Goal: Information Seeking & Learning: Learn about a topic

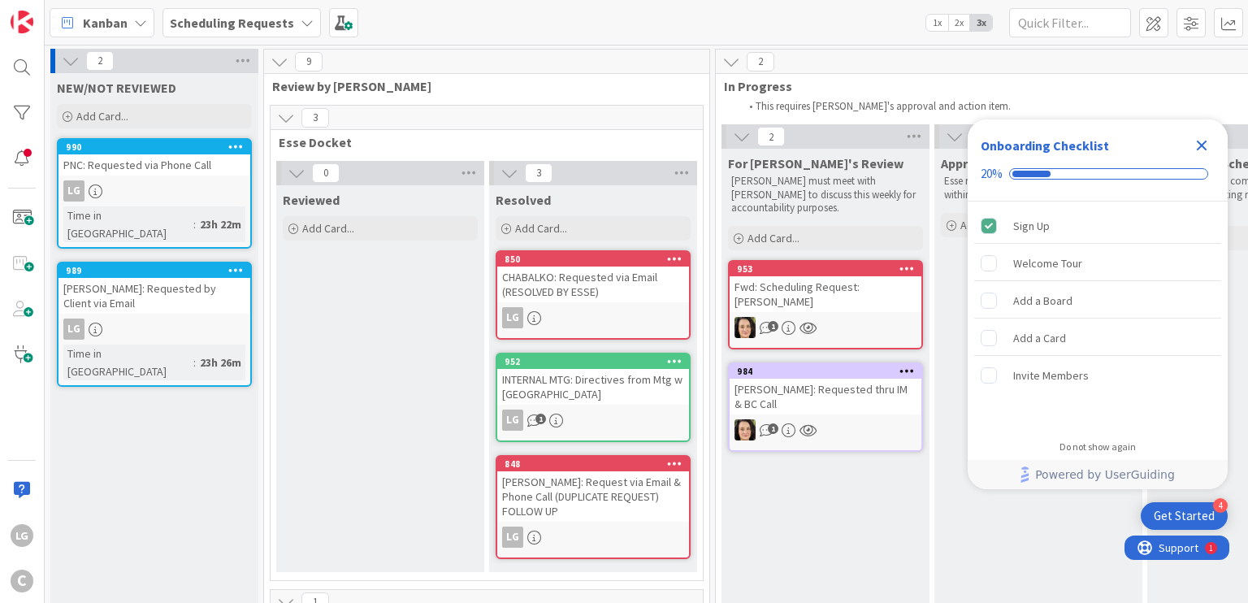
click at [172, 166] on div "PNC: Requested via Phone Call" at bounding box center [154, 164] width 192 height 21
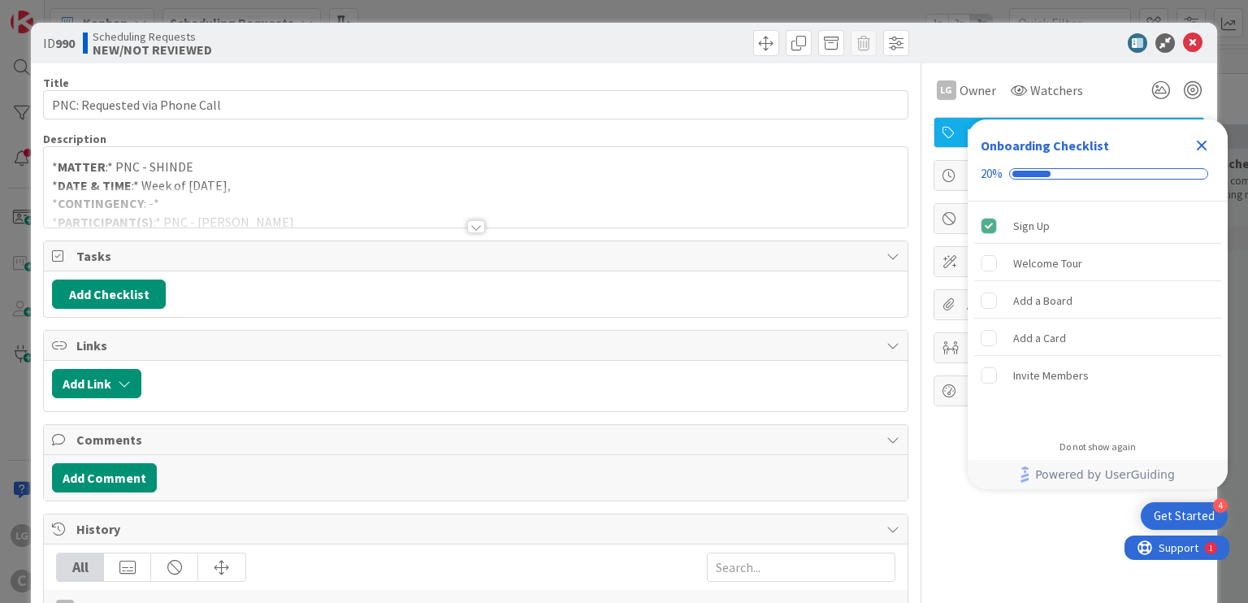
click at [478, 219] on div at bounding box center [475, 206] width 863 height 41
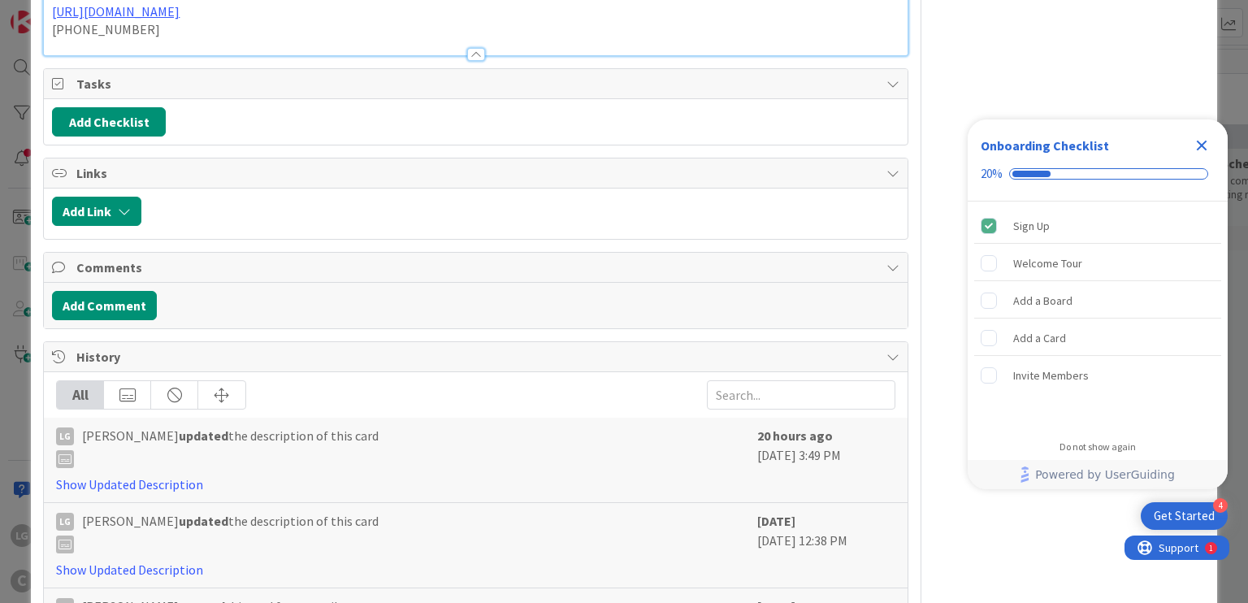
scroll to position [383, 0]
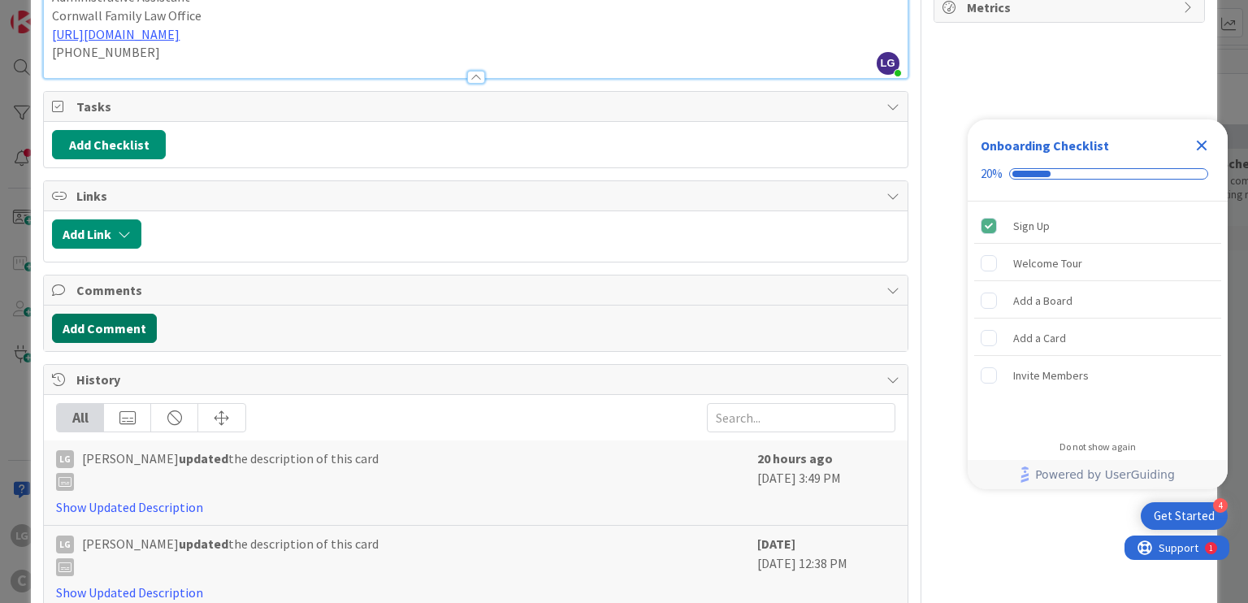
click at [115, 317] on button "Add Comment" at bounding box center [104, 328] width 105 height 29
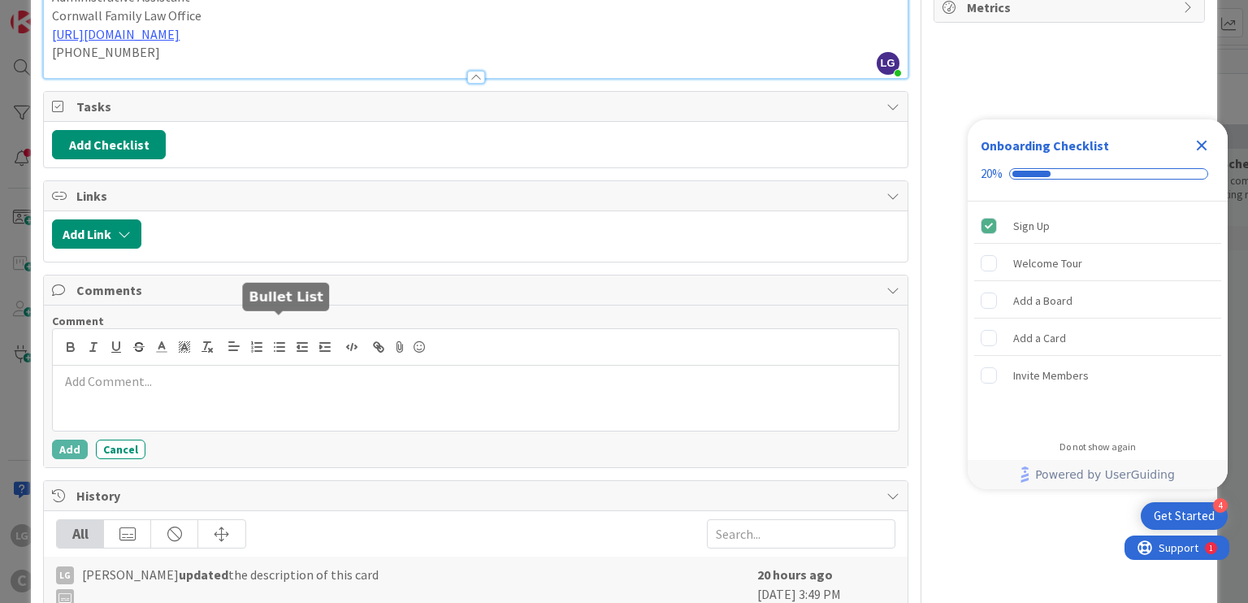
click at [279, 379] on div at bounding box center [475, 398] width 845 height 65
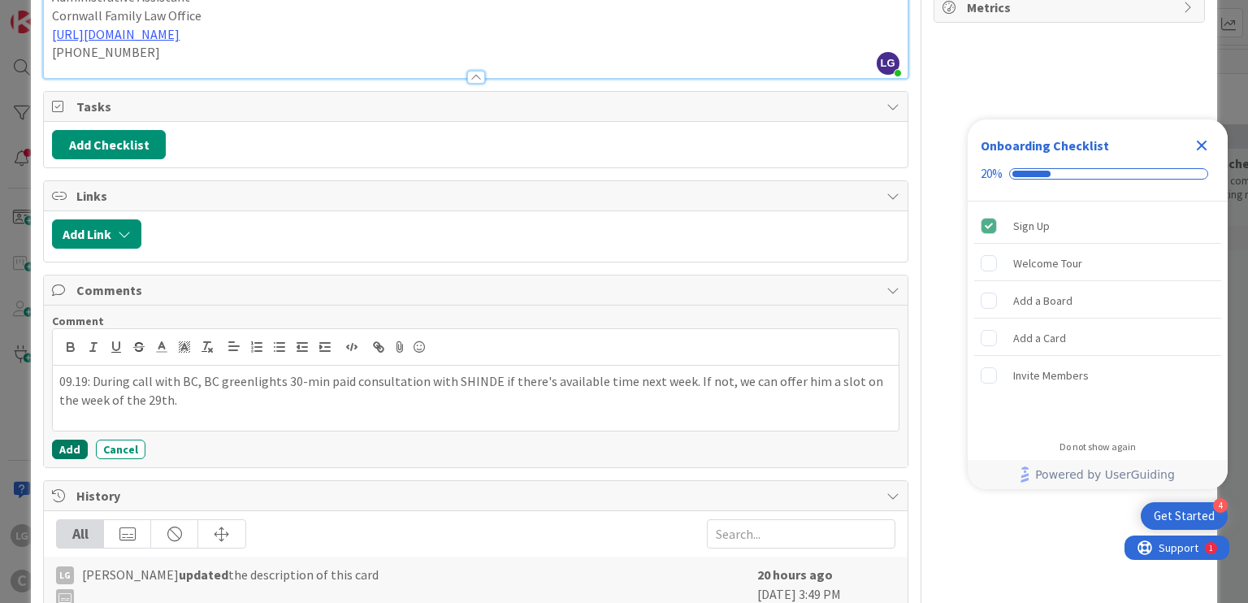
click at [64, 440] on button "Add" at bounding box center [70, 449] width 36 height 19
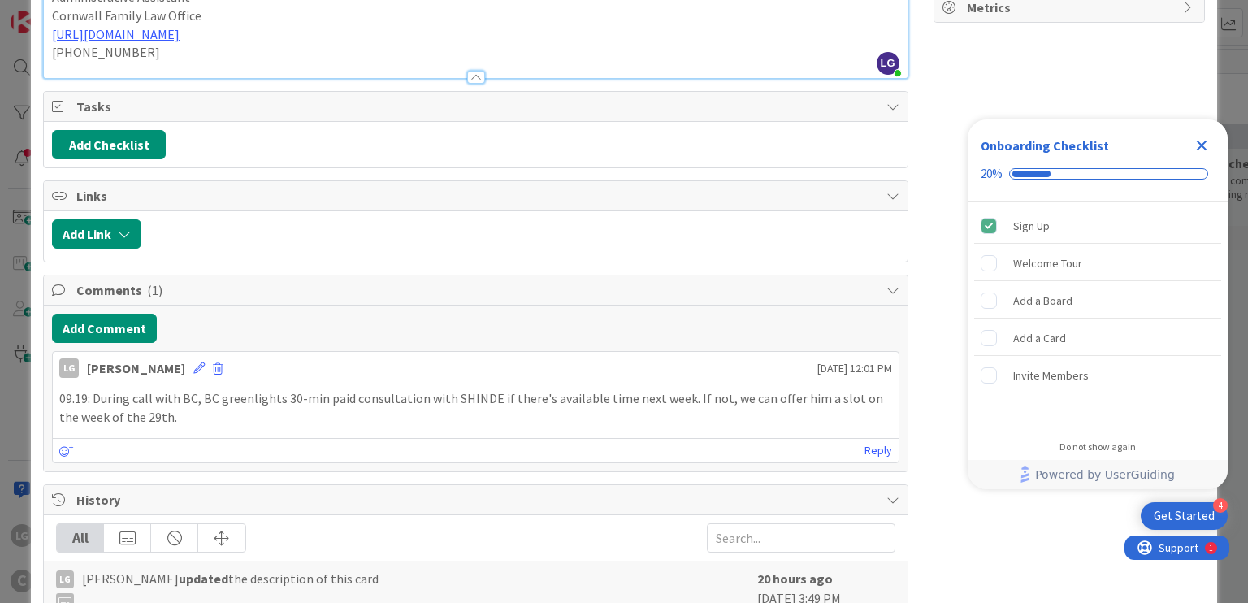
click at [512, 305] on div "Add Comment LG [PERSON_NAME] [DATE] 12:01 PM 09.19: During call with BC, [GEOGR…" at bounding box center [475, 387] width 863 height 165
click at [794, 389] on p "09.19: During call with BC, BC greenlights 30-min paid consultation with SHINDE…" at bounding box center [475, 407] width 832 height 37
click at [403, 391] on p "09.19: During call with BC, BC greenlights 30-min paid consultation with SHINDE…" at bounding box center [475, 407] width 832 height 37
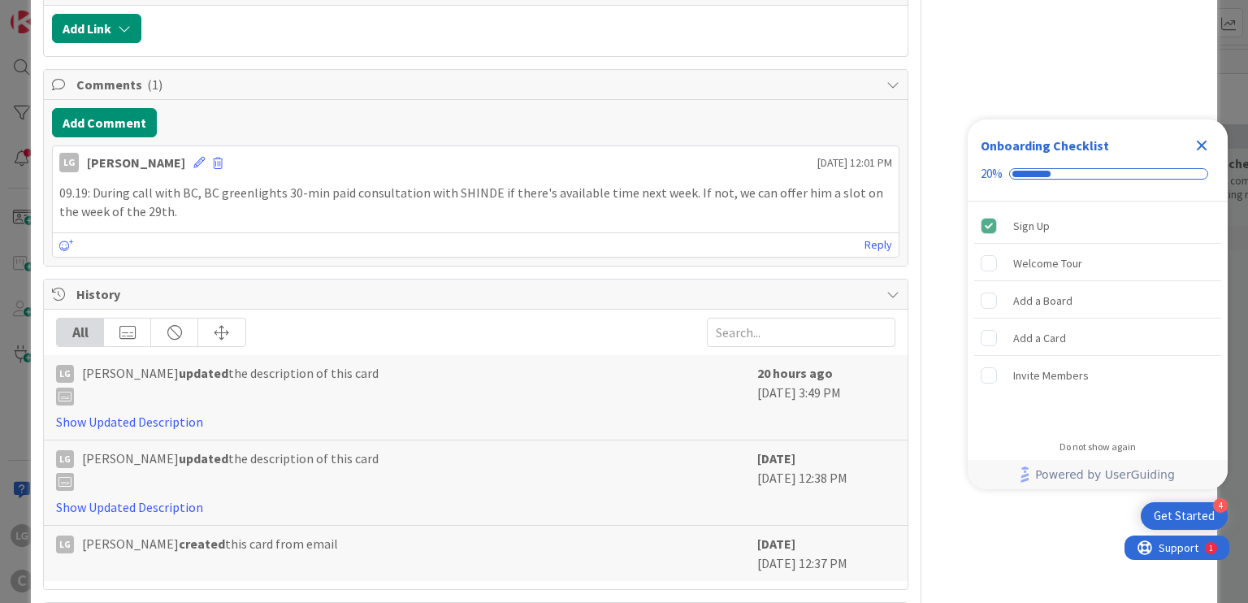
scroll to position [627, 0]
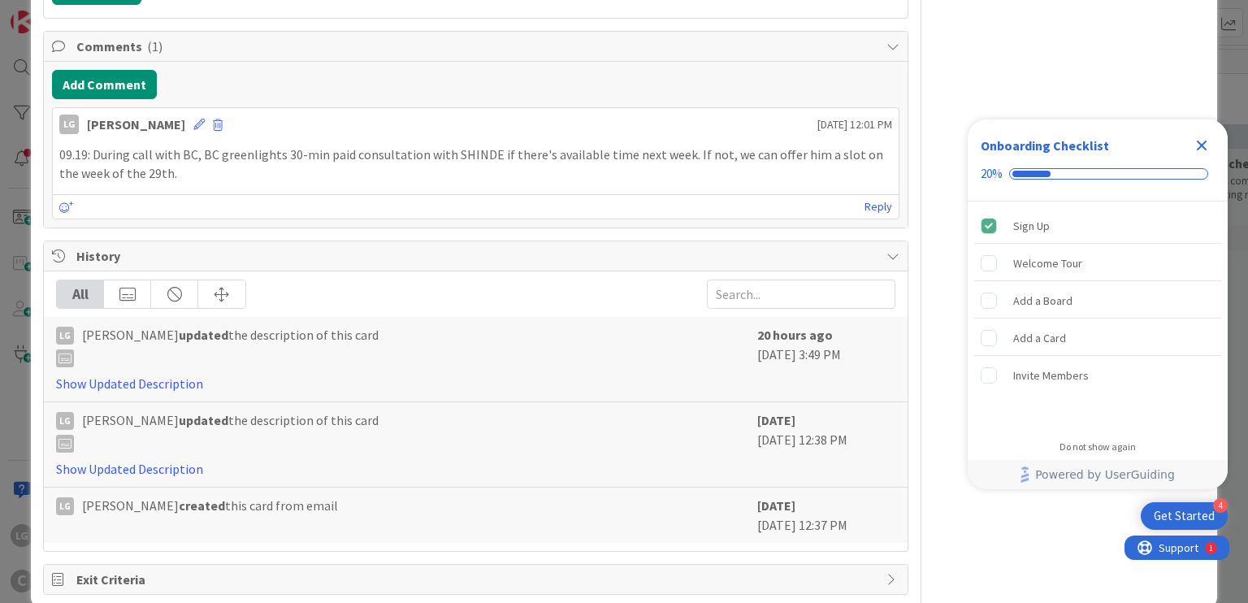
click at [1195, 149] on icon "Close Checklist" at bounding box center [1201, 145] width 19 height 19
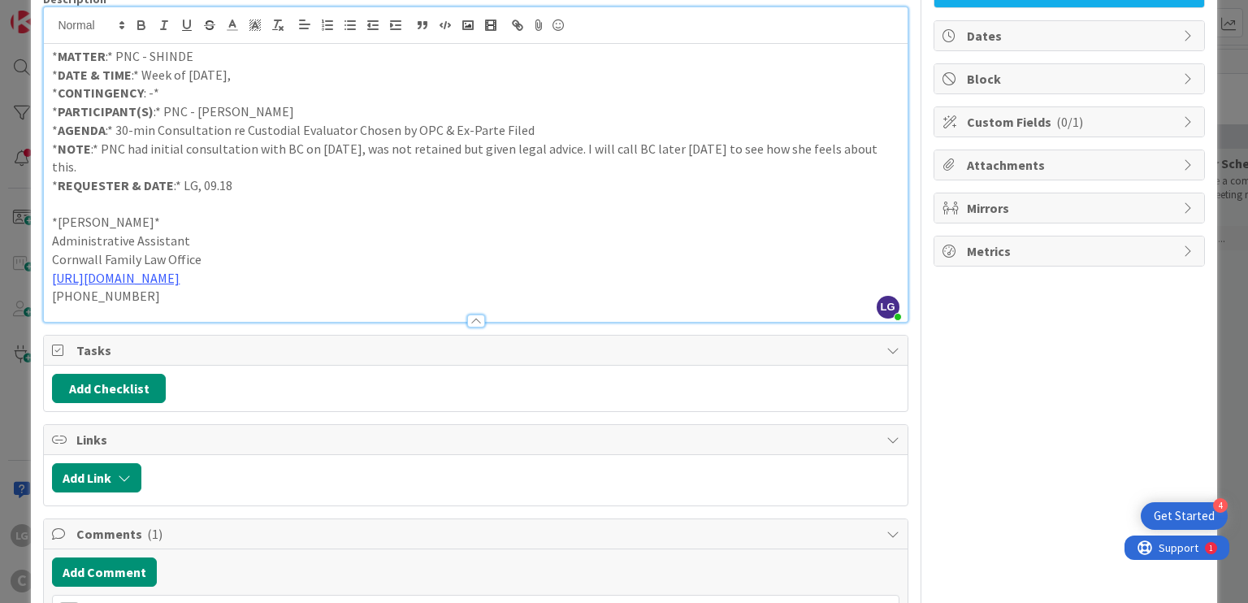
scroll to position [0, 0]
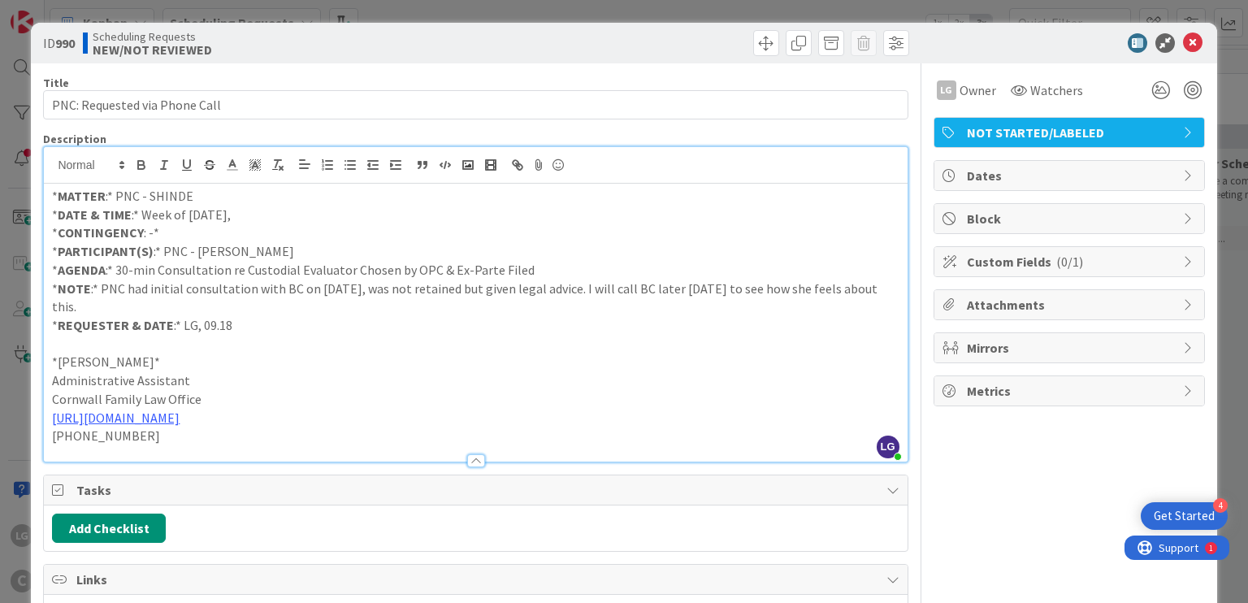
click at [1183, 42] on icon at bounding box center [1192, 42] width 19 height 19
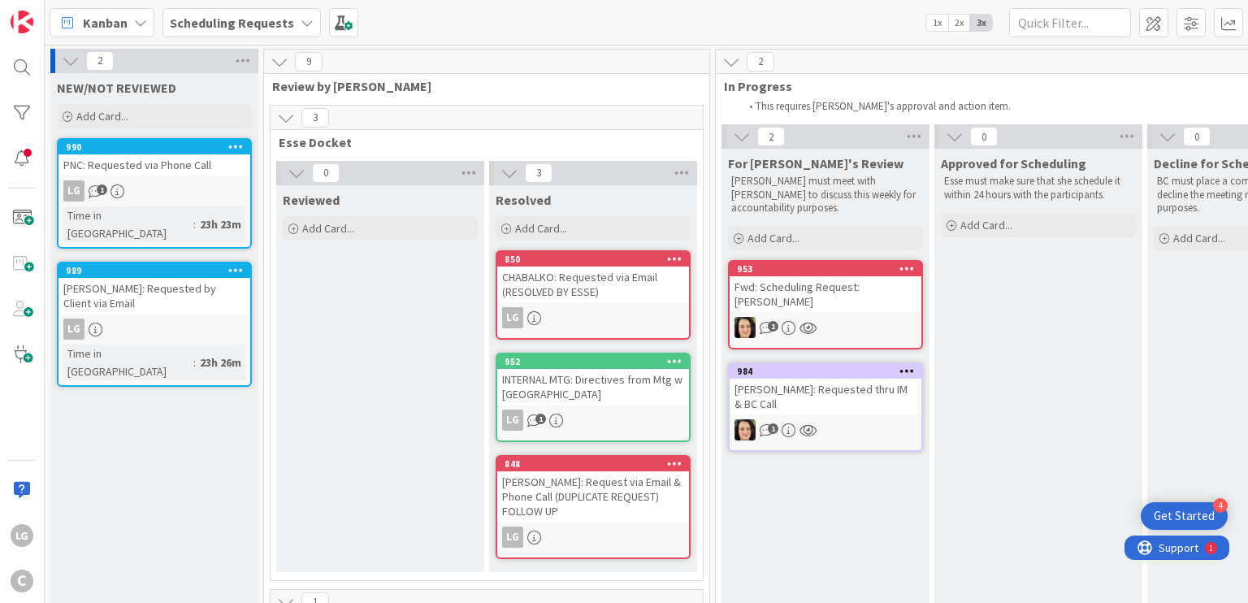
click at [195, 197] on div "LG 1" at bounding box center [154, 190] width 192 height 21
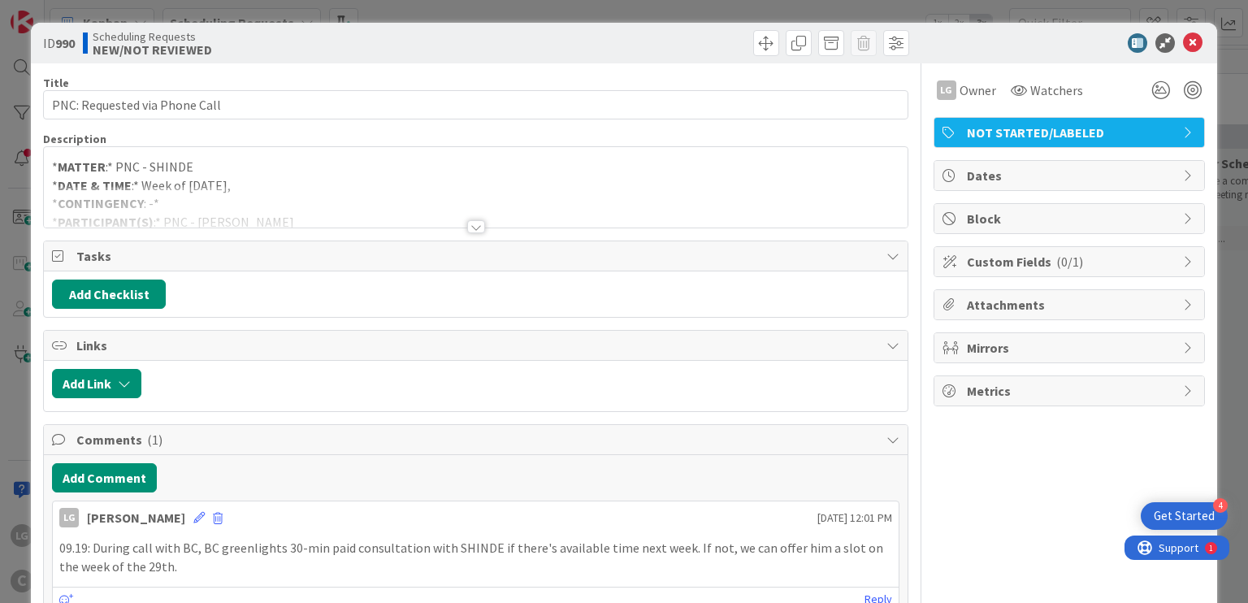
click at [467, 223] on div at bounding box center [476, 226] width 18 height 13
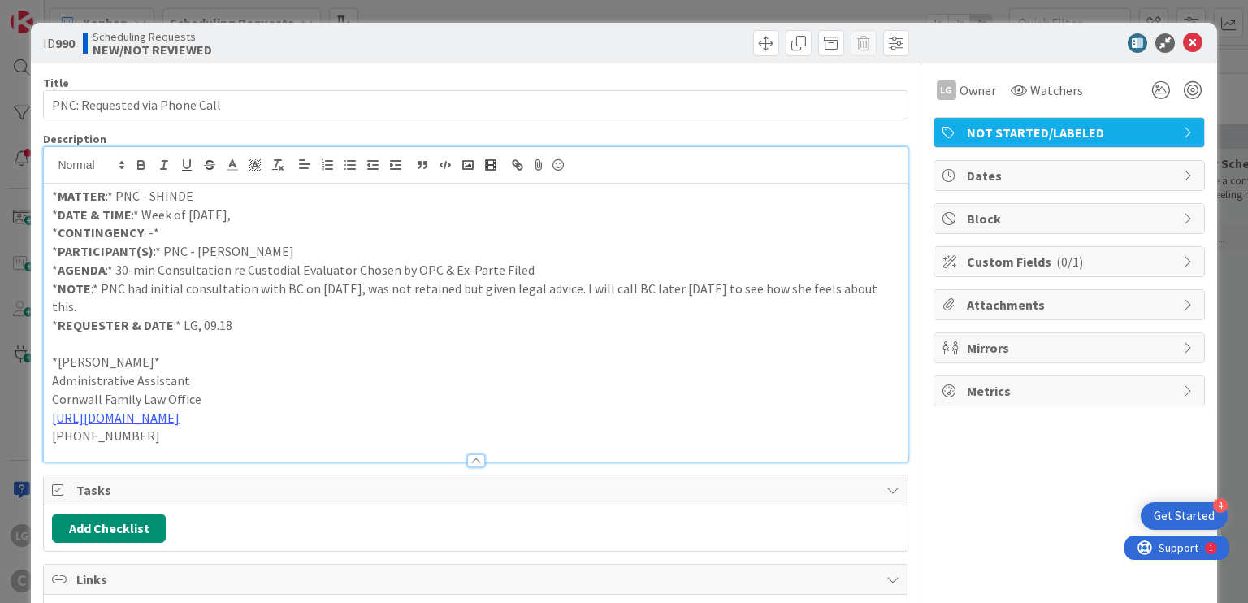
drag, startPoint x: 490, startPoint y: 209, endPoint x: 497, endPoint y: 326, distance: 117.2
click at [497, 326] on div "* MATTER :* PNC - SHINDE * DATE & TIME :* Week of [DATE], * CONTINGENCY : -* * …" at bounding box center [475, 323] width 863 height 278
click at [497, 335] on p at bounding box center [475, 344] width 847 height 19
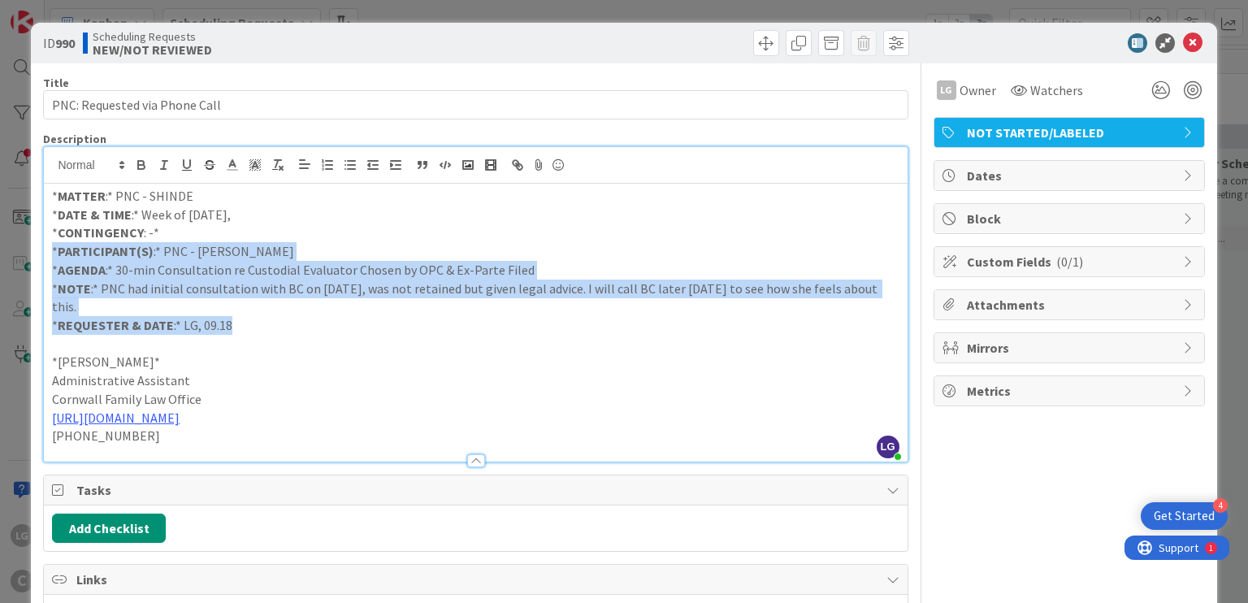
drag, startPoint x: 214, startPoint y: 225, endPoint x: 238, endPoint y: 305, distance: 83.3
click at [238, 305] on div "* MATTER :* PNC - SHINDE * DATE & TIME :* Week of [DATE], * CONTINGENCY : -* * …" at bounding box center [475, 323] width 863 height 278
click at [238, 316] on p "* REQUESTER & DATE :* LG, 09.18" at bounding box center [475, 325] width 847 height 19
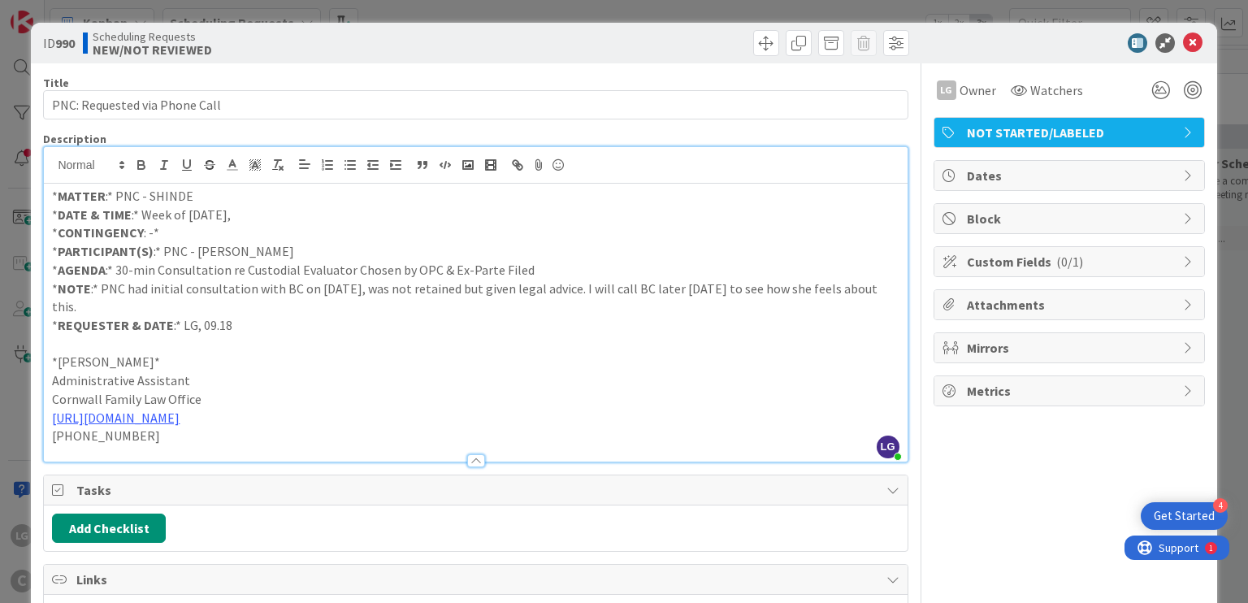
drag, startPoint x: 243, startPoint y: 265, endPoint x: 244, endPoint y: 216, distance: 48.8
click at [244, 217] on div "* MATTER :* PNC - SHINDE * DATE & TIME :* Week of [DATE], * CONTINGENCY : -* * …" at bounding box center [475, 323] width 863 height 278
click at [244, 216] on p "* DATE & TIME :* Week of [DATE]," at bounding box center [475, 215] width 847 height 19
click at [146, 232] on p "* CONTINGENCY : -*" at bounding box center [475, 232] width 847 height 19
click at [503, 316] on p "* REQUESTER & DATE :* LG, 09.18" at bounding box center [475, 325] width 847 height 19
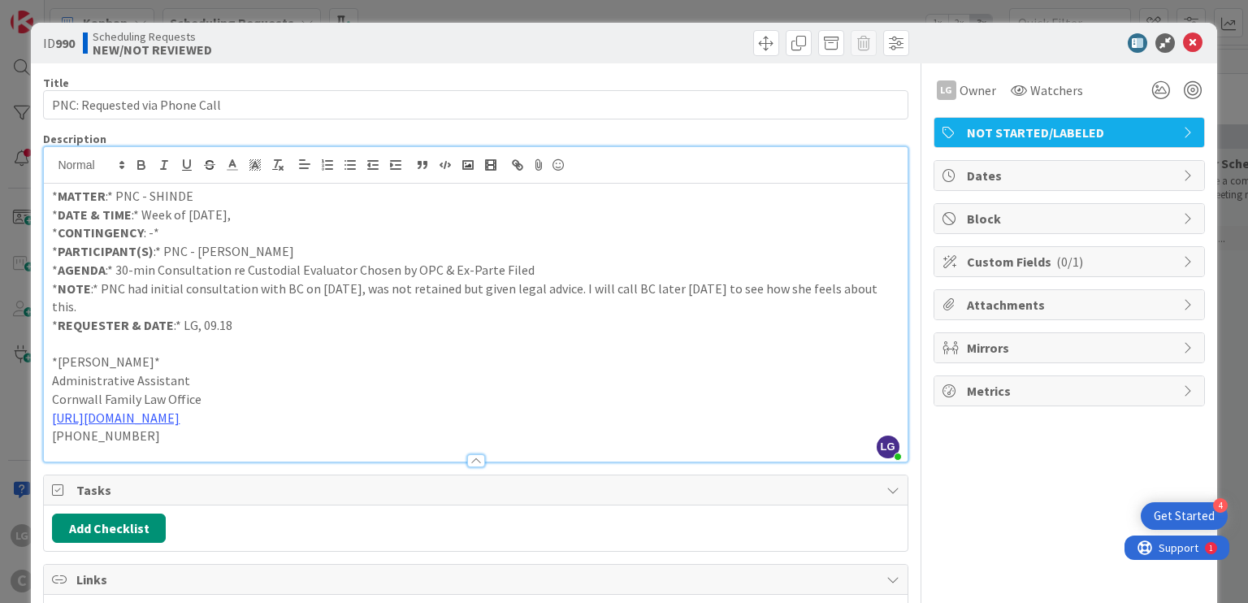
drag, startPoint x: 522, startPoint y: 246, endPoint x: 526, endPoint y: 347, distance: 100.8
click at [526, 347] on div "* MATTER :* PNC - SHINDE * DATE & TIME :* Week of [DATE], * CONTINGENCY : -* * …" at bounding box center [475, 323] width 863 height 278
click at [526, 353] on p "*[PERSON_NAME]*" at bounding box center [475, 362] width 847 height 19
click at [556, 62] on div "ID 990 Scheduling Requests NEW/NOT REVIEWED" at bounding box center [623, 43] width 1185 height 41
click at [995, 50] on div at bounding box center [1061, 42] width 288 height 19
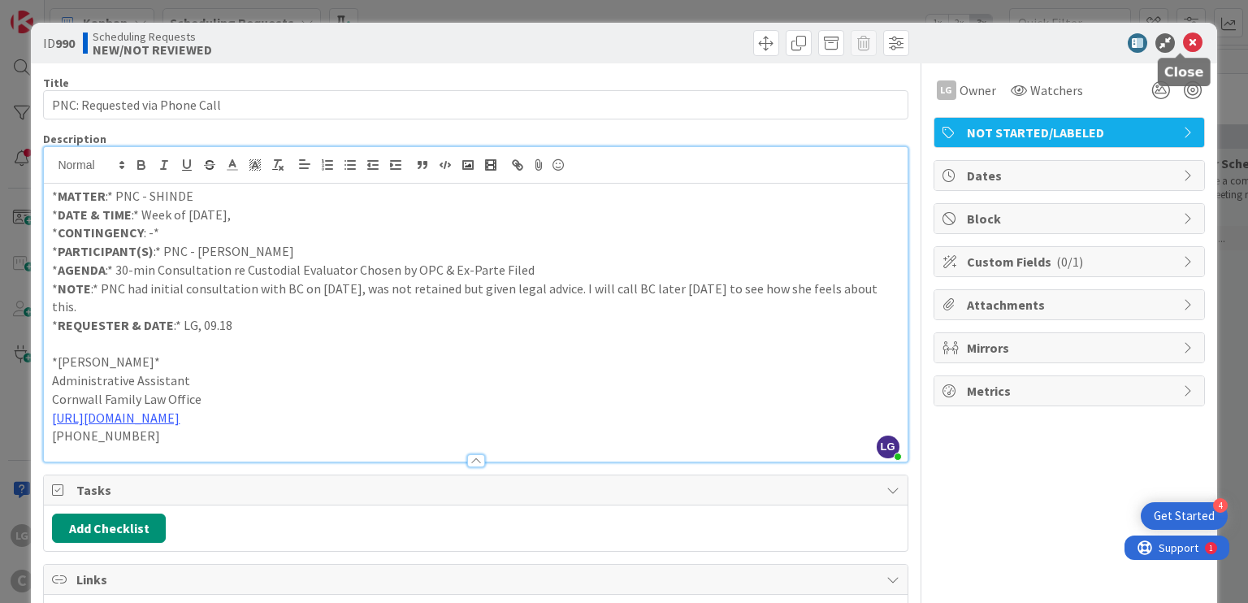
click at [1185, 42] on icon at bounding box center [1192, 42] width 19 height 19
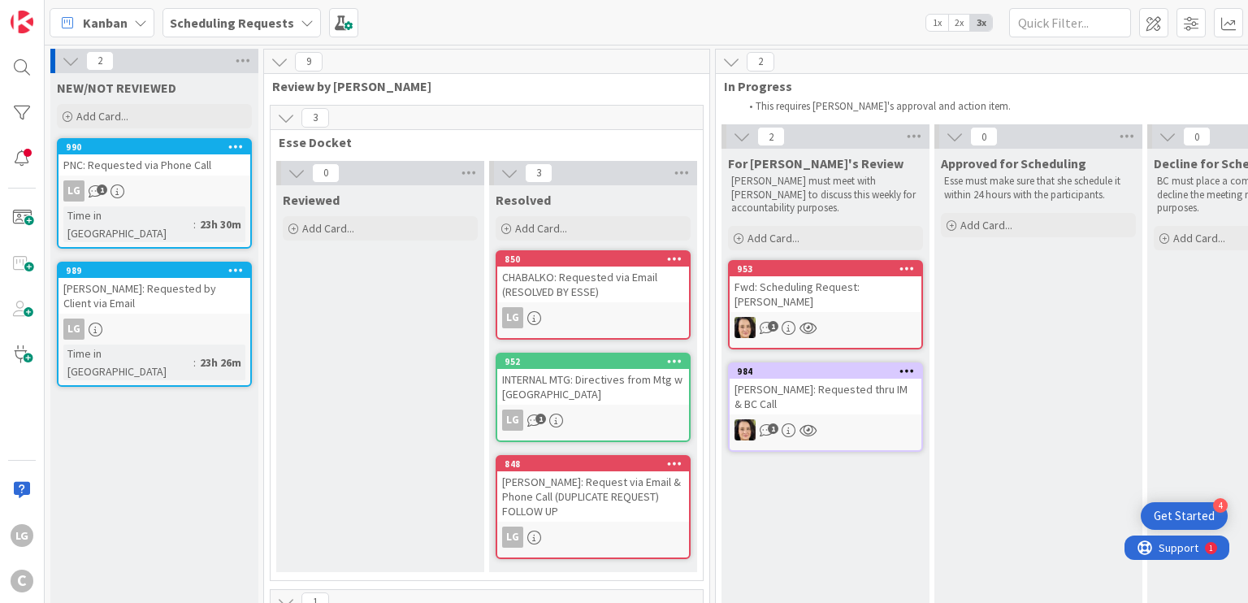
click at [146, 171] on div "PNC: Requested via Phone Call" at bounding box center [154, 164] width 192 height 21
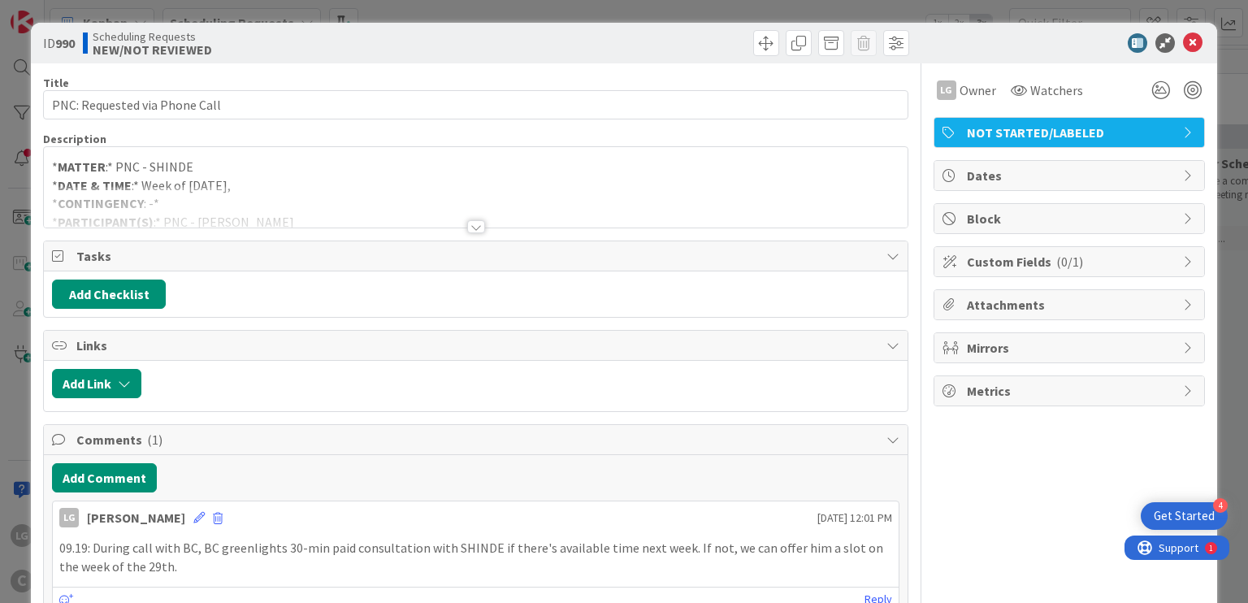
click at [488, 228] on div "Title 29 / 128 PNC: Requested via Phone Call Description * MATTER :* PNC - SHIN…" at bounding box center [475, 580] width 864 height 1035
click at [467, 232] on div at bounding box center [476, 226] width 18 height 13
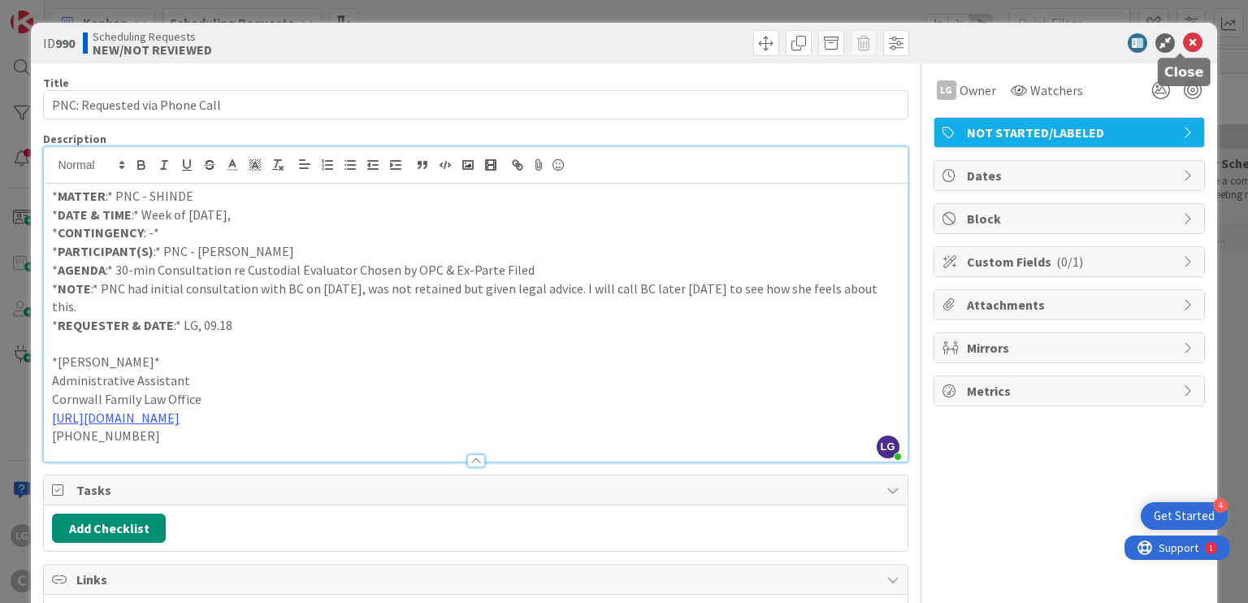
click at [1180, 24] on div "ID 990 Scheduling Requests NEW/NOT REVIEWED" at bounding box center [623, 43] width 1185 height 41
click at [1183, 39] on icon at bounding box center [1192, 42] width 19 height 19
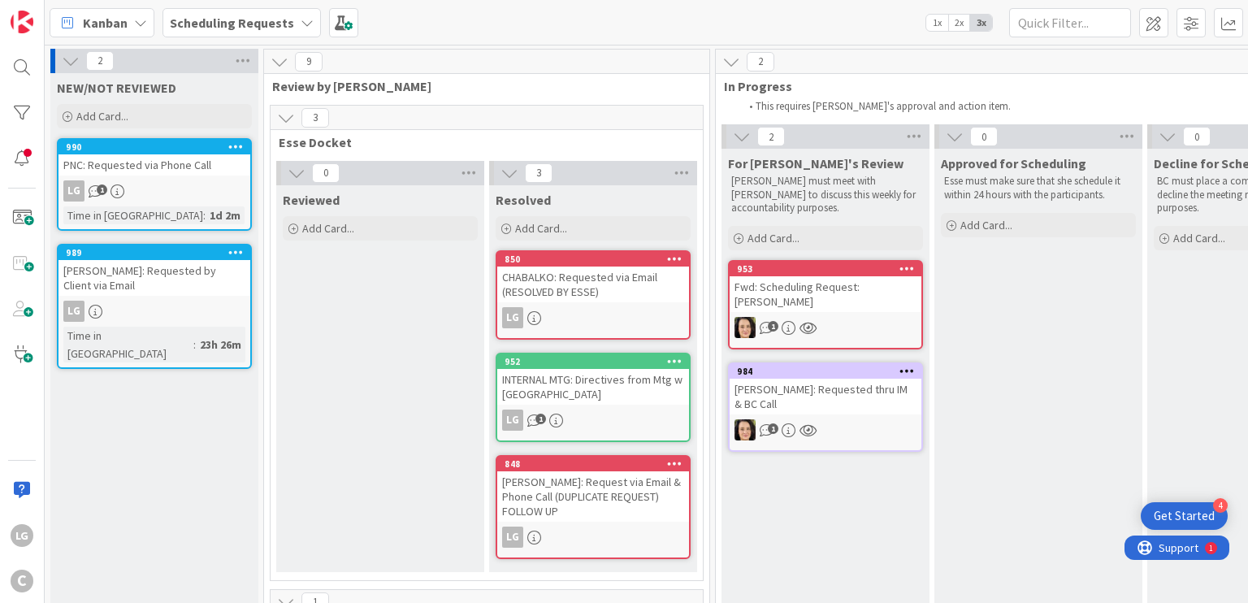
click at [163, 279] on div "[PERSON_NAME]: Requested by Client via Email" at bounding box center [154, 278] width 192 height 36
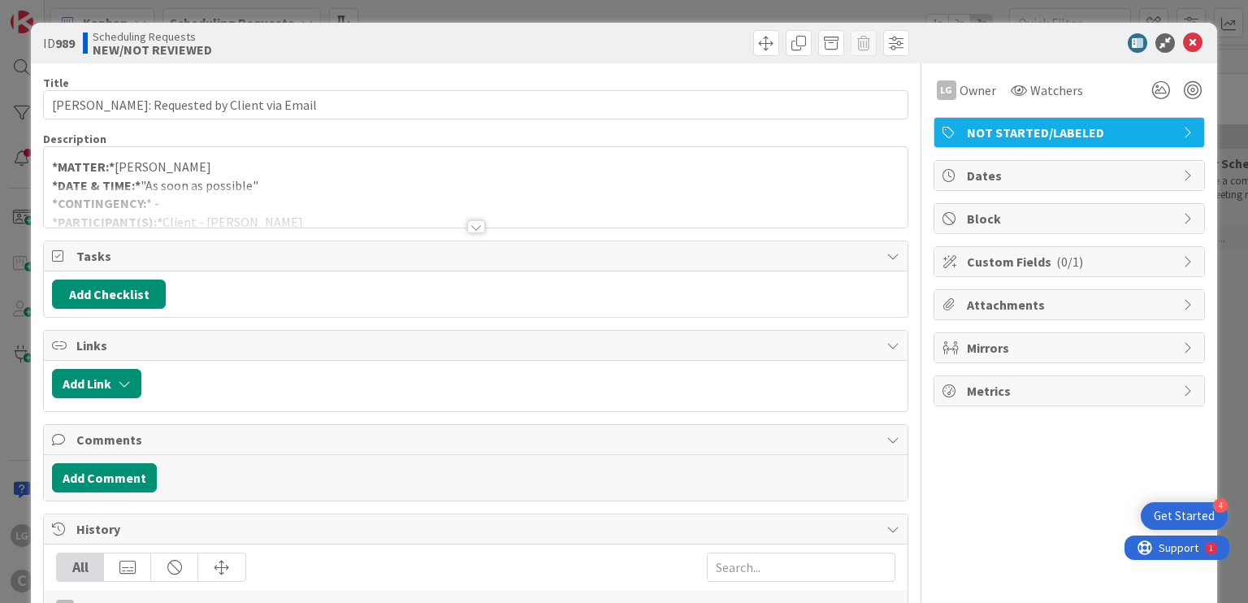
click at [471, 233] on div "Title 36 / 128 [PERSON_NAME]: Requested by Client via Email Description *MATTER…" at bounding box center [475, 422] width 864 height 719
click at [457, 233] on div "Title 36 / 128 [PERSON_NAME]: Requested by Client via Email Description *MATTER…" at bounding box center [475, 422] width 864 height 719
click at [1187, 33] on icon at bounding box center [1192, 42] width 19 height 19
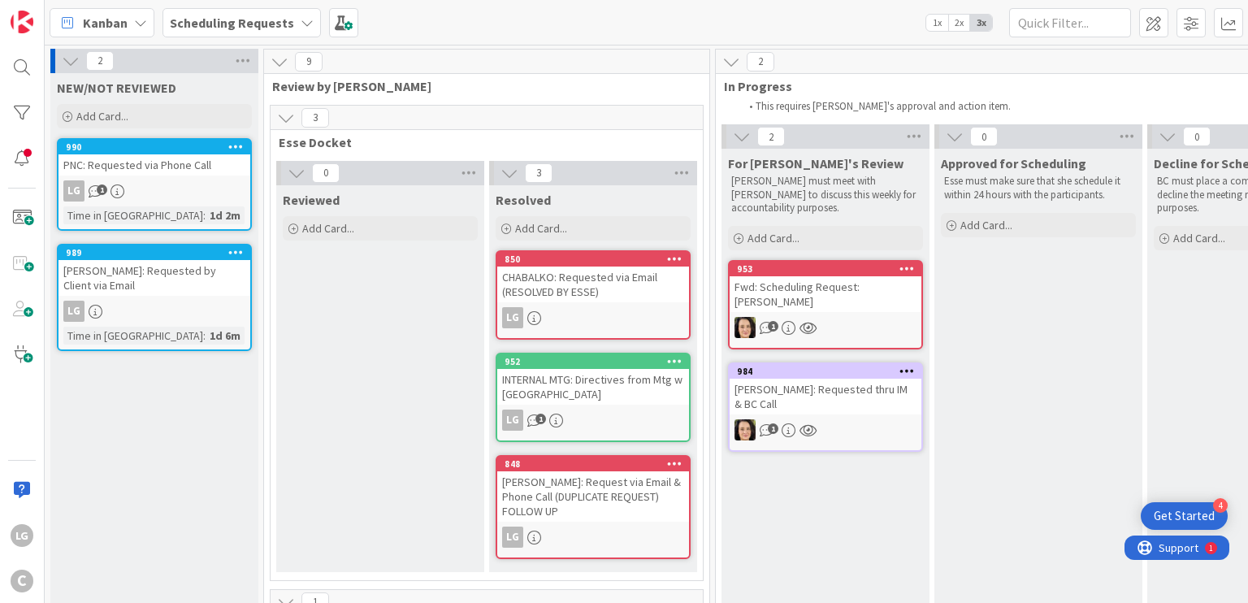
click at [611, 506] on link "848 [PERSON_NAME]: Request via Email & Phone Call (DUPLICATE REQUEST) FOLLOW UP…" at bounding box center [593, 507] width 195 height 104
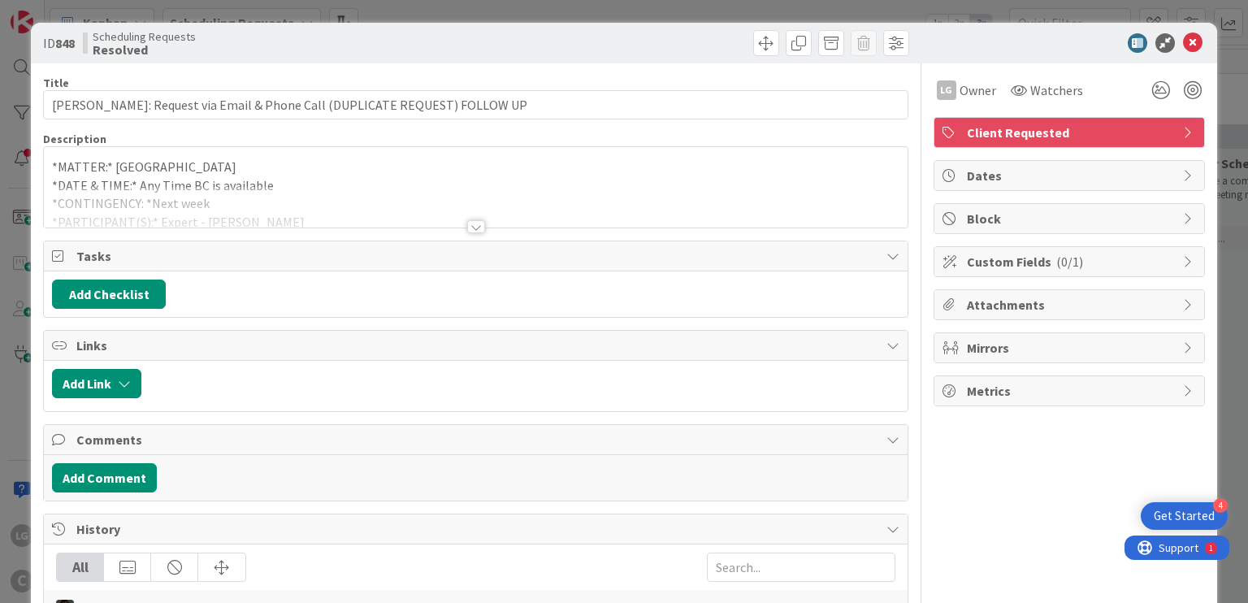
click at [472, 220] on div at bounding box center [476, 226] width 18 height 13
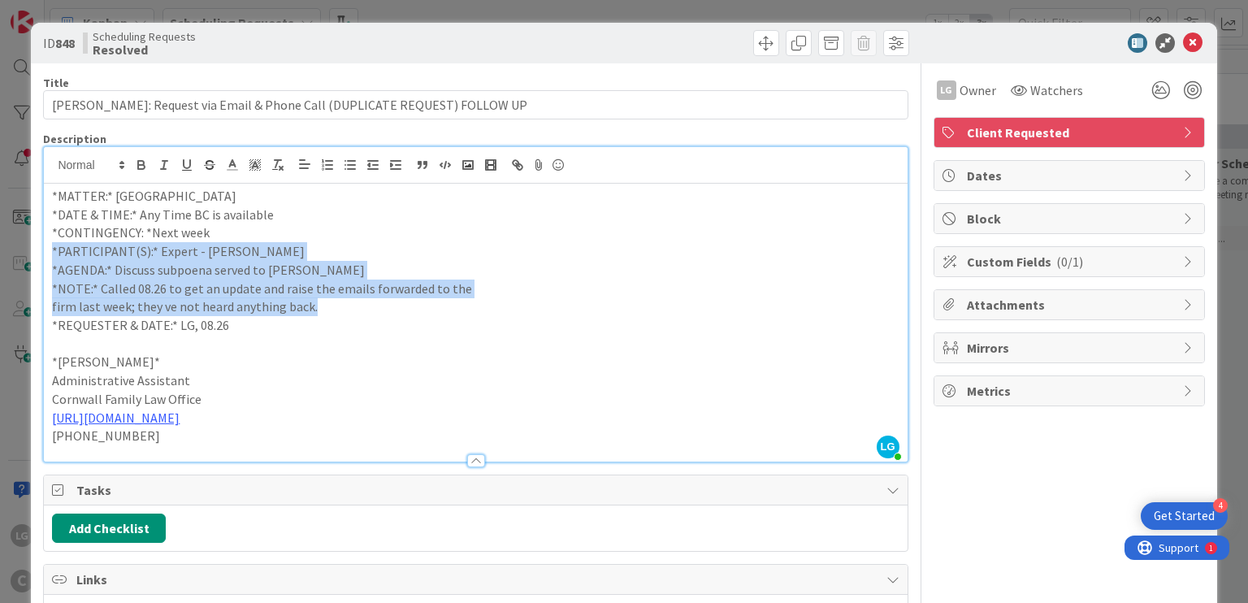
drag, startPoint x: 461, startPoint y: 229, endPoint x: 461, endPoint y: 317, distance: 87.7
click at [461, 317] on div "*MATTER:* [PERSON_NAME] *DATE & TIME:* Any Time BC is available *CONTINGENCY: *…" at bounding box center [475, 323] width 863 height 278
click at [461, 317] on p "*REQUESTER & DATE:* LG, 08.26" at bounding box center [475, 325] width 847 height 19
drag, startPoint x: 461, startPoint y: 236, endPoint x: 461, endPoint y: 217, distance: 19.5
click at [461, 217] on div "*MATTER:* [PERSON_NAME] *DATE & TIME:* Any Time BC is available *CONTINGENCY: *…" at bounding box center [475, 323] width 863 height 278
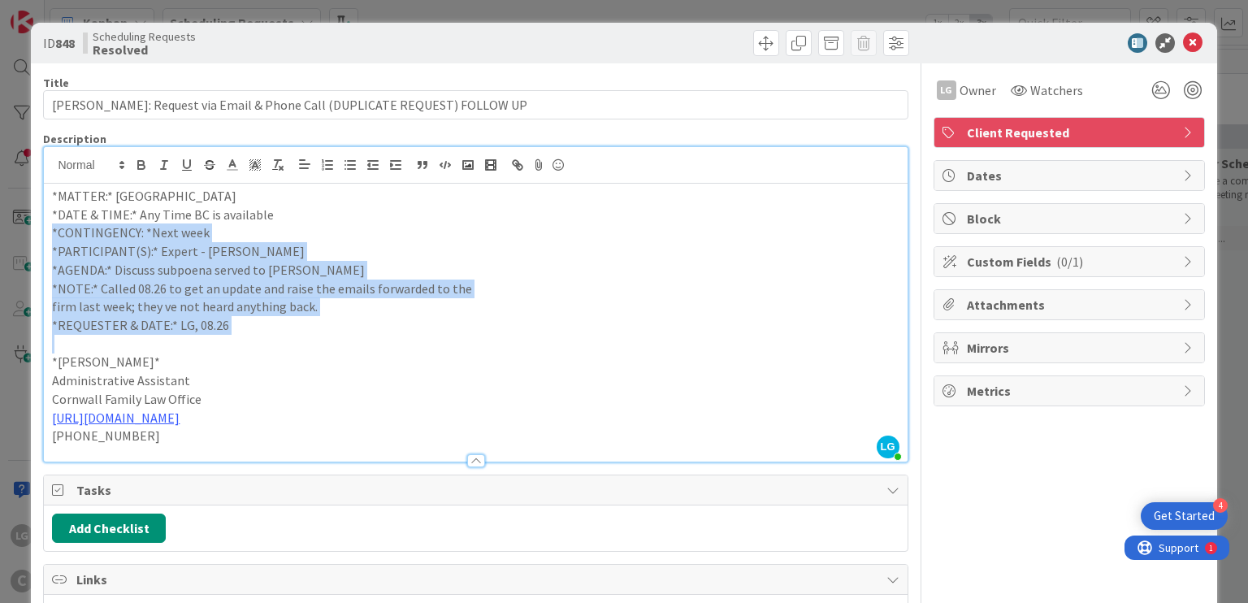
click at [461, 217] on p "*DATE & TIME:* Any Time BC is available" at bounding box center [475, 215] width 847 height 19
drag, startPoint x: 461, startPoint y: 217, endPoint x: 461, endPoint y: 324, distance: 107.2
click at [461, 323] on div "*MATTER:* [PERSON_NAME] *DATE & TIME:* Any Time BC is available *CONTINGENCY: *…" at bounding box center [475, 323] width 863 height 278
click at [461, 324] on p "*REQUESTER & DATE:* LG, 08.26" at bounding box center [475, 325] width 847 height 19
drag, startPoint x: 461, startPoint y: 324, endPoint x: 459, endPoint y: 235, distance: 89.4
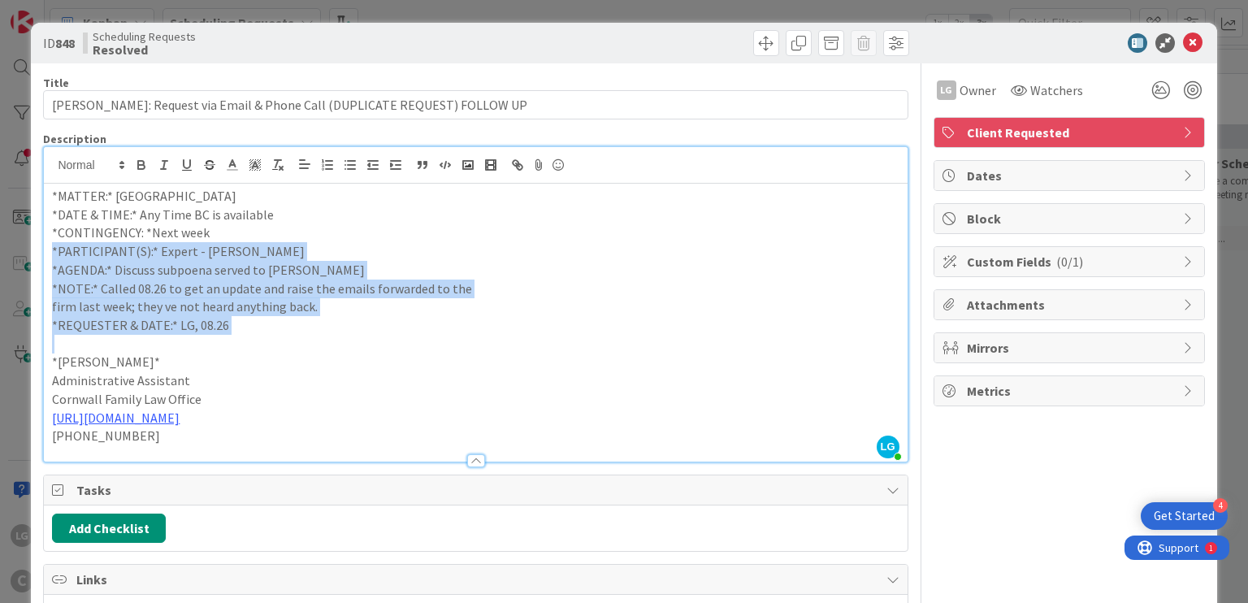
click at [459, 236] on div "*MATTER:* [PERSON_NAME] *DATE & TIME:* Any Time BC is available *CONTINGENCY: *…" at bounding box center [475, 323] width 863 height 278
click at [459, 235] on p "*CONTINGENCY: *Next week" at bounding box center [475, 232] width 847 height 19
drag, startPoint x: 461, startPoint y: 253, endPoint x: 467, endPoint y: 339, distance: 86.3
click at [467, 338] on div "*MATTER:* [PERSON_NAME] *DATE & TIME:* Any Time BC is available *CONTINGENCY: *…" at bounding box center [475, 323] width 863 height 278
click at [467, 339] on p at bounding box center [475, 344] width 847 height 19
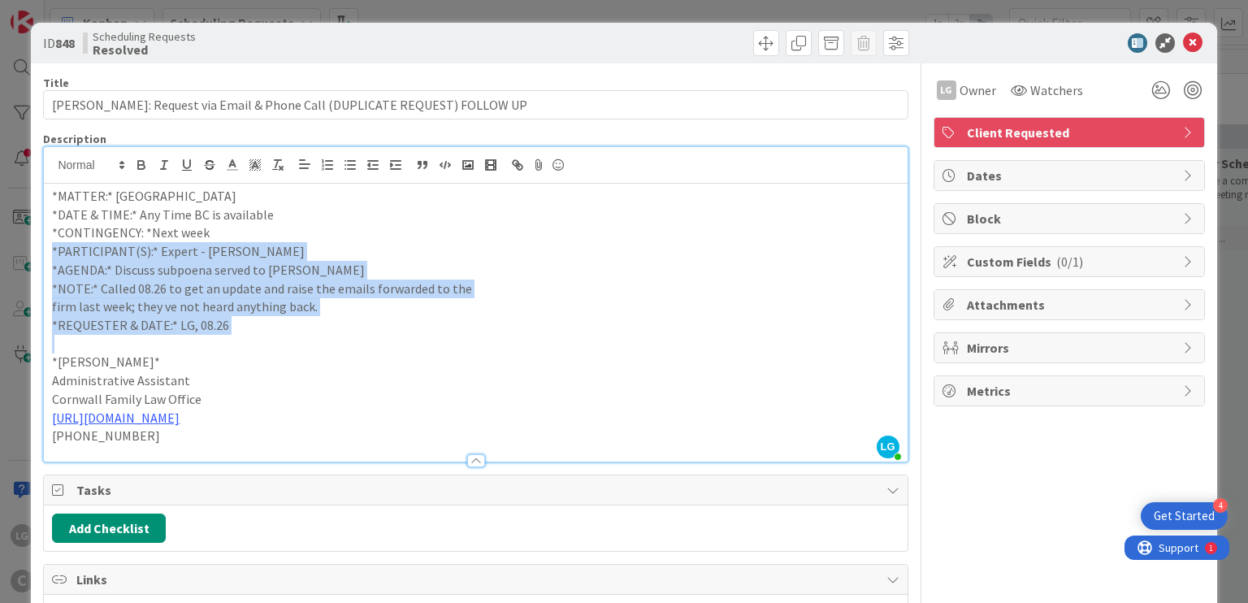
drag, startPoint x: 467, startPoint y: 339, endPoint x: 468, endPoint y: 229, distance: 109.7
click at [468, 229] on div "*MATTER:* [PERSON_NAME] *DATE & TIME:* Any Time BC is available *CONTINGENCY: *…" at bounding box center [475, 323] width 863 height 278
click at [468, 227] on p "*CONTINGENCY: *Next week" at bounding box center [475, 232] width 847 height 19
drag, startPoint x: 385, startPoint y: 236, endPoint x: 388, endPoint y: 315, distance: 78.9
click at [388, 315] on div "*MATTER:* [PERSON_NAME] *DATE & TIME:* Any Time BC is available *CONTINGENCY: *…" at bounding box center [475, 323] width 863 height 278
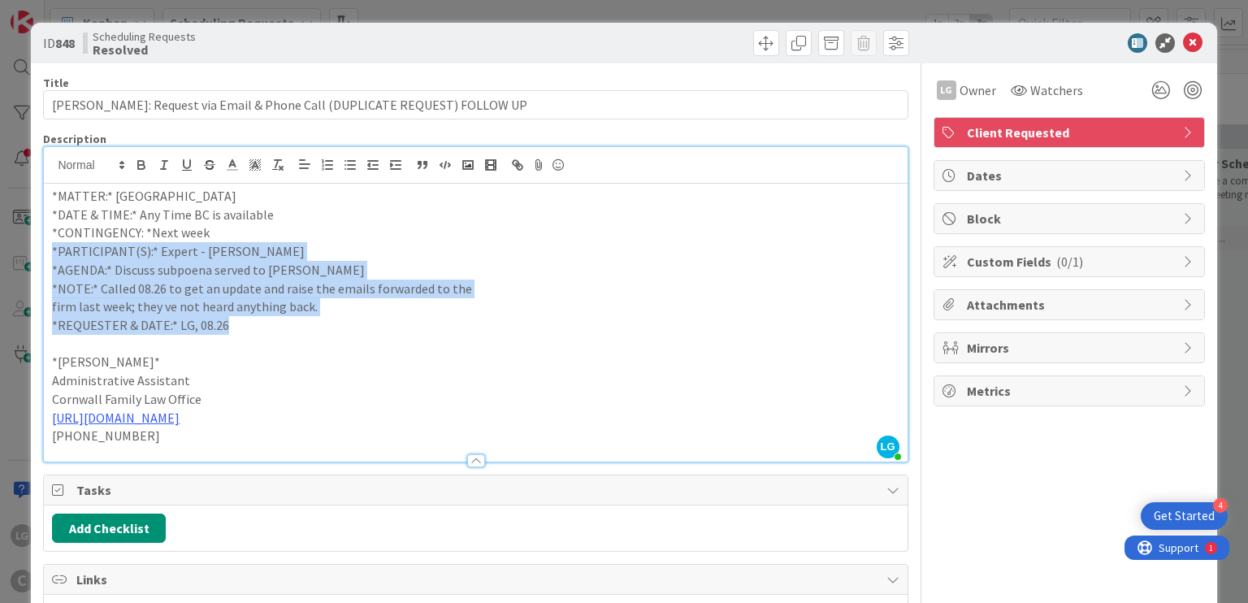
click at [388, 316] on p "*REQUESTER & DATE:* LG, 08.26" at bounding box center [475, 325] width 847 height 19
